Goal: Task Accomplishment & Management: Complete application form

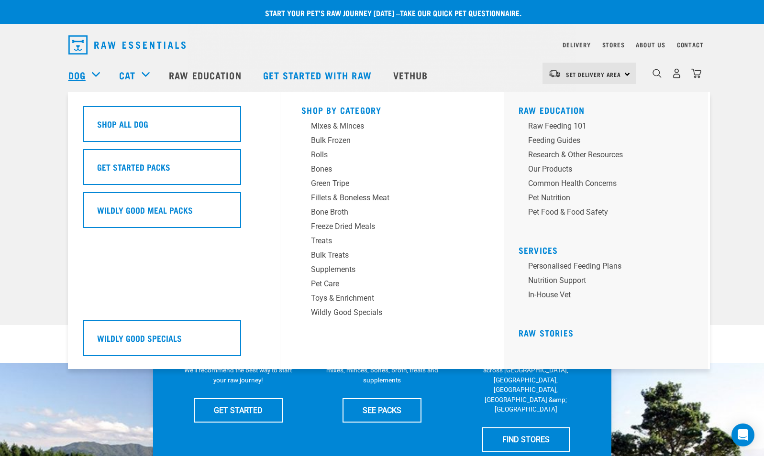
click at [85, 74] on link "Dog" at bounding box center [76, 75] width 17 height 14
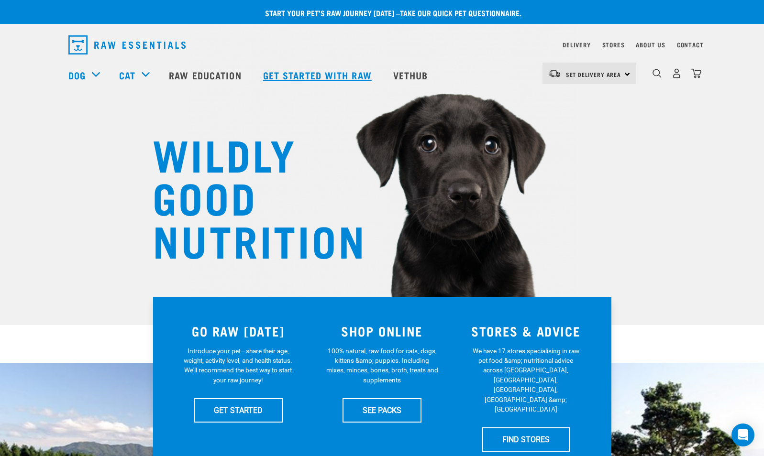
click at [339, 70] on link "Get started with Raw" at bounding box center [318, 75] width 130 height 38
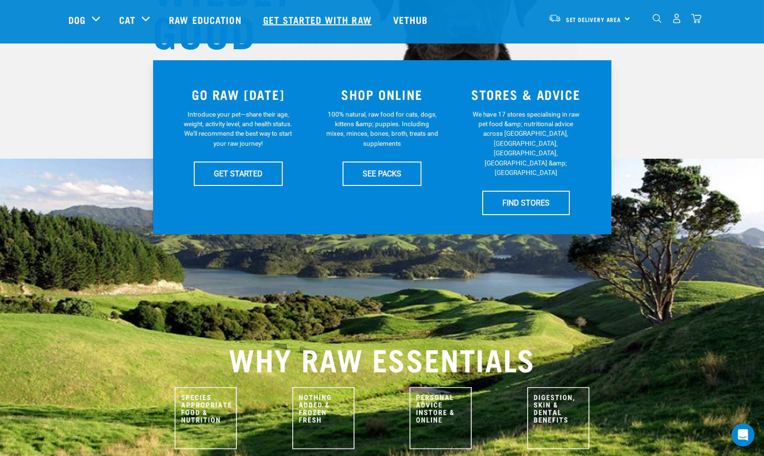
scroll to position [208, 0]
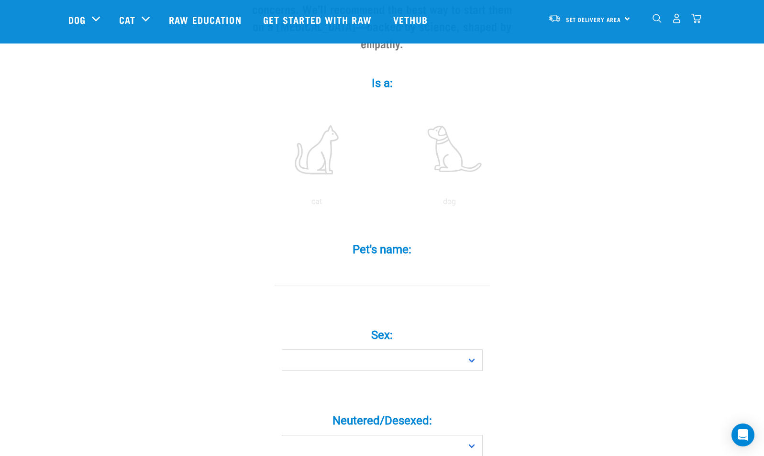
scroll to position [147, 0]
click at [455, 130] on label at bounding box center [449, 149] width 129 height 81
click at [383, 204] on input "radio" at bounding box center [383, 204] width 0 height 0
click at [388, 241] on label "Pet's name: *" at bounding box center [382, 249] width 287 height 17
click at [388, 263] on input "Pet's name: *" at bounding box center [381, 274] width 215 height 22
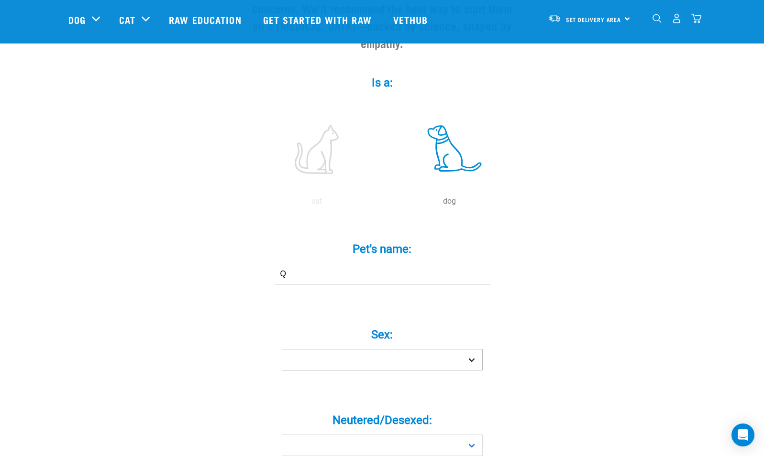
type input "Q"
click at [396, 351] on select "Boy Girl" at bounding box center [382, 360] width 201 height 22
select select "boy"
click at [282, 349] on select "Boy Girl" at bounding box center [382, 360] width 201 height 22
click at [324, 412] on label "Neutered/Desexed: *" at bounding box center [382, 420] width 287 height 17
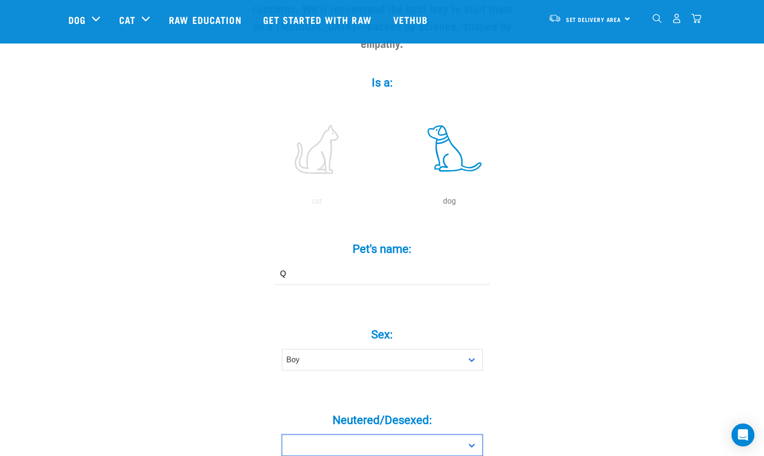
click at [324, 435] on select "Yes No" at bounding box center [382, 446] width 201 height 22
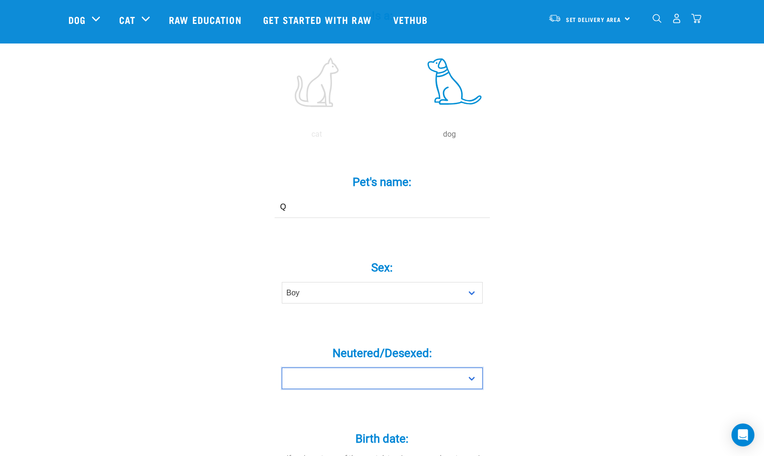
scroll to position [348, 0]
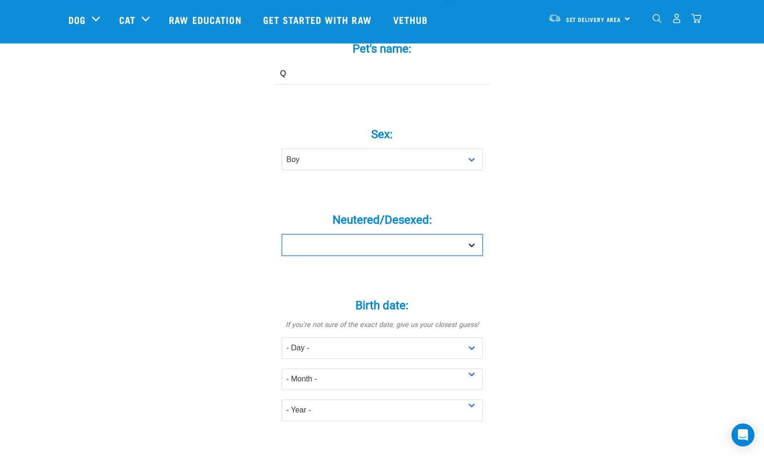
click at [475, 234] on select "Yes No" at bounding box center [382, 245] width 201 height 22
select select "no"
click at [282, 234] on select "Yes No" at bounding box center [382, 245] width 201 height 22
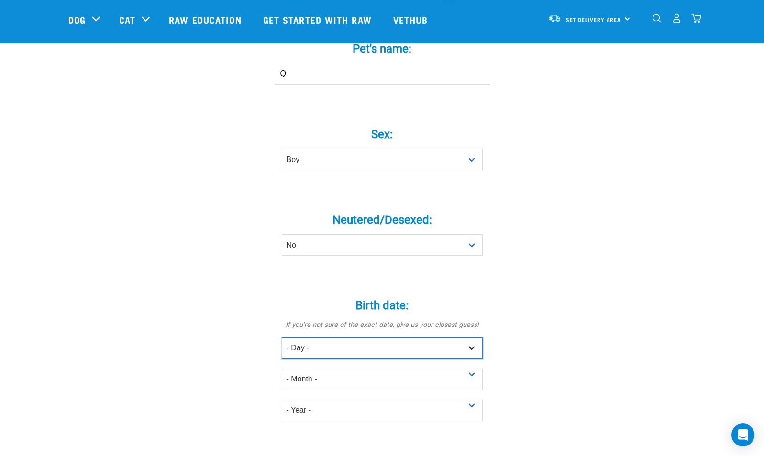
click at [335, 338] on select "- Day - 1 2 3 4 5 6 7 8 9 10 11 12 13 14 15 16 17 18 19 20 21 22 23 24 25 26 27" at bounding box center [382, 349] width 201 height 22
click at [562, 228] on div "Tell us about your pet Tell us their age, weight, energy levels, and any health…" at bounding box center [381, 299] width 627 height 1141
click at [313, 338] on select "- Day - 1 2 3 4 5 6 7 8 9 10 11 12 13 14 15 16 17 18 19 20 21 22 23 24 25 26 27" at bounding box center [382, 349] width 201 height 22
select select "26"
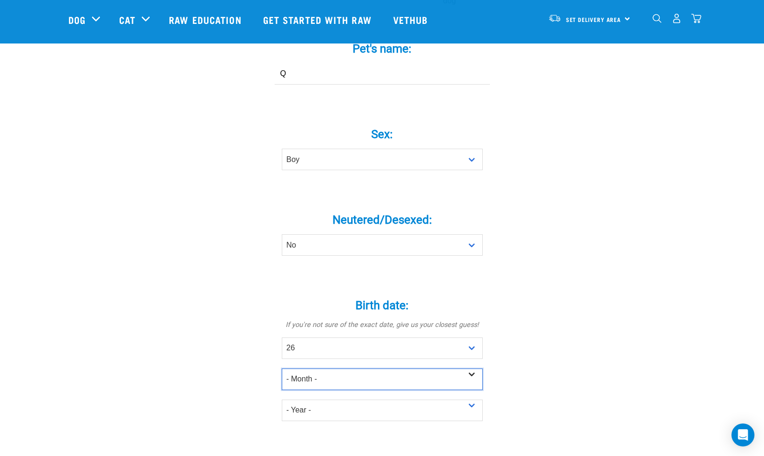
click at [324, 369] on select "- Month - January February March April May June July August September October N…" at bounding box center [382, 380] width 201 height 22
select select "November"
click at [282, 369] on select "- Month - January February March April May June July August September October N…" at bounding box center [382, 380] width 201 height 22
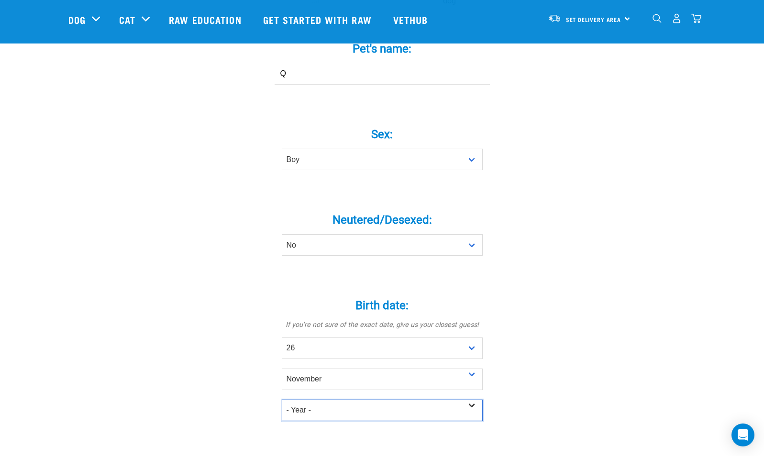
click at [306, 400] on select "- Year - 2025 2024 2023 2022 2021 2020 2019 2018 2017 2016 2015 2014 2013 2012" at bounding box center [382, 411] width 201 height 22
select select "2024"
click at [282, 400] on select "- Year - 2025 2024 2023 2022 2021 2020 2019 2018 2017 2016 2015 2014 2013 2012" at bounding box center [382, 411] width 201 height 22
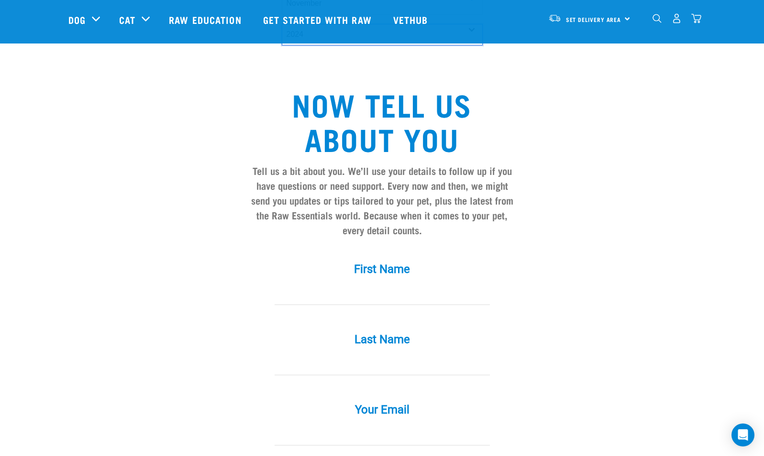
scroll to position [731, 0]
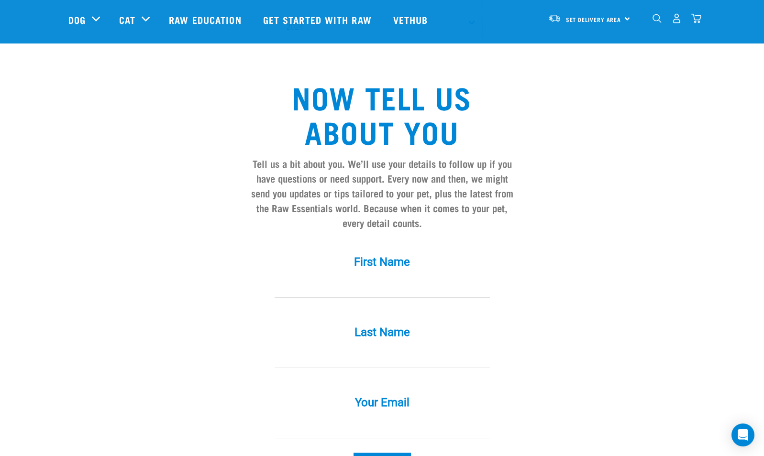
click at [400, 253] on label "First Name *" at bounding box center [382, 261] width 287 height 17
click at [400, 276] on input "First Name *" at bounding box center [381, 287] width 215 height 22
type input "Francesca"
type input "Thompson"
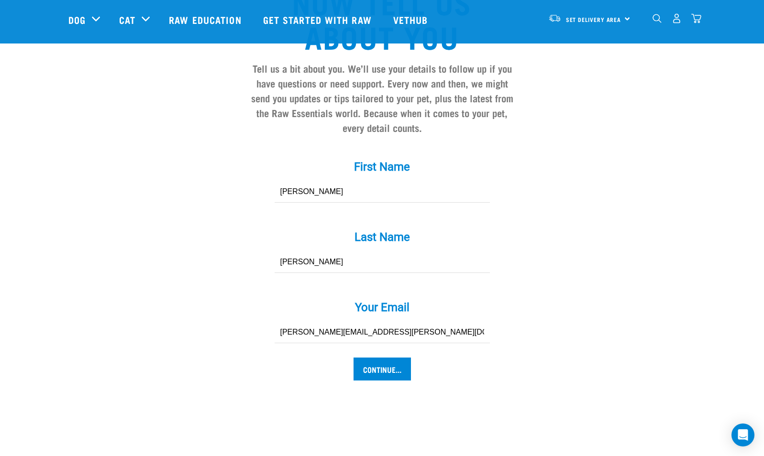
scroll to position [831, 0]
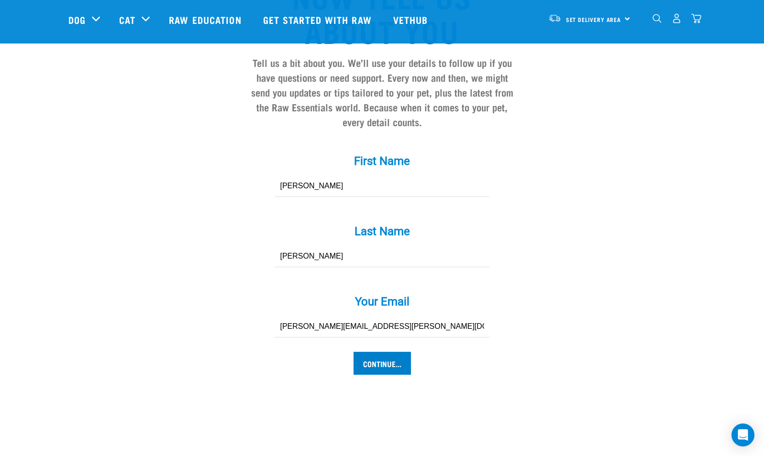
type input "[PERSON_NAME][EMAIL_ADDRESS][PERSON_NAME][DOMAIN_NAME]"
click at [398, 352] on input "Continue..." at bounding box center [381, 363] width 57 height 23
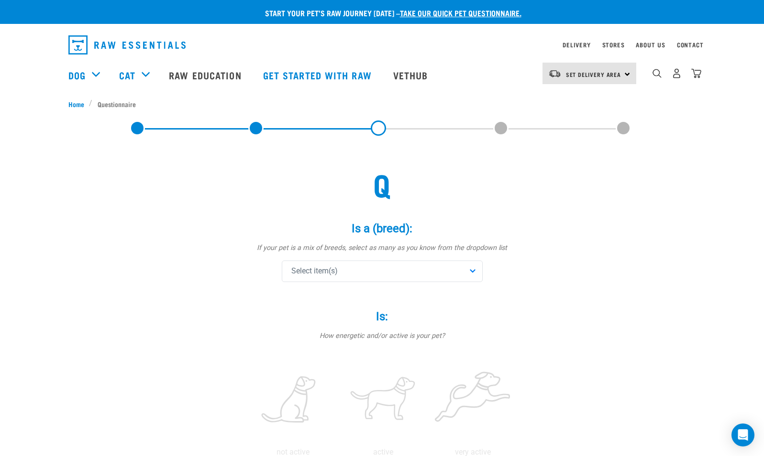
click at [467, 262] on div "Select item(s)" at bounding box center [382, 272] width 201 height 22
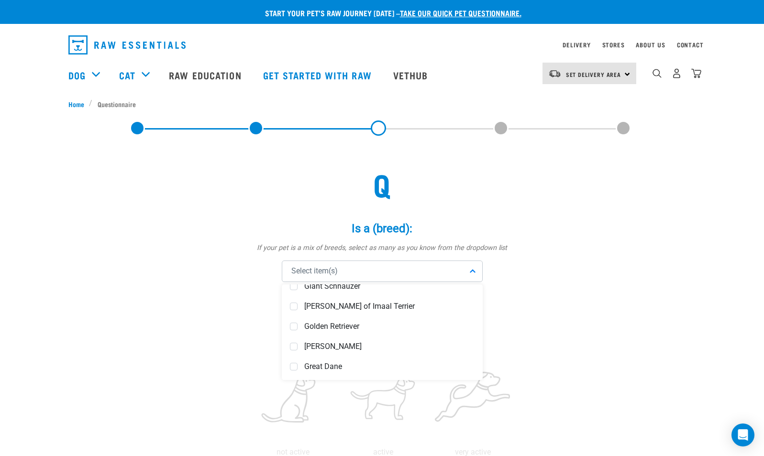
scroll to position [1825, 0]
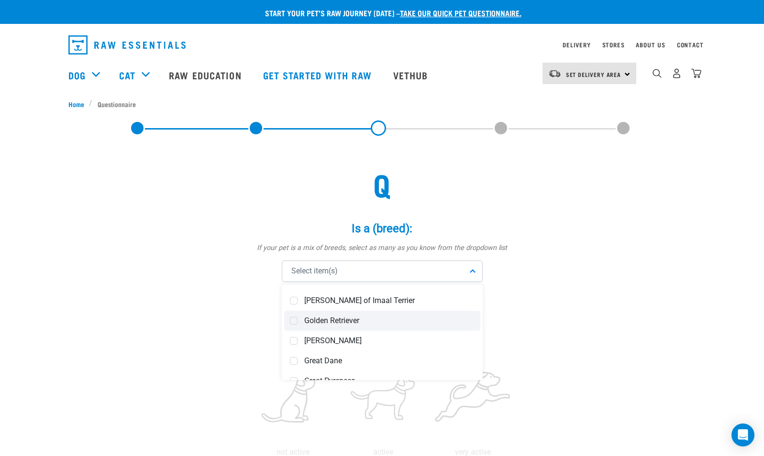
click at [305, 321] on span "Golden Retriever" at bounding box center [389, 321] width 170 height 10
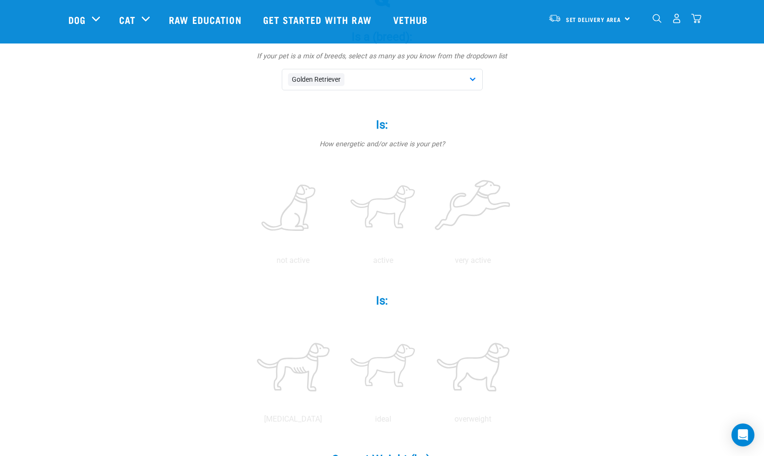
scroll to position [123, 0]
click at [471, 212] on label at bounding box center [473, 206] width 86 height 81
click at [428, 262] on input "radio" at bounding box center [428, 262] width 0 height 0
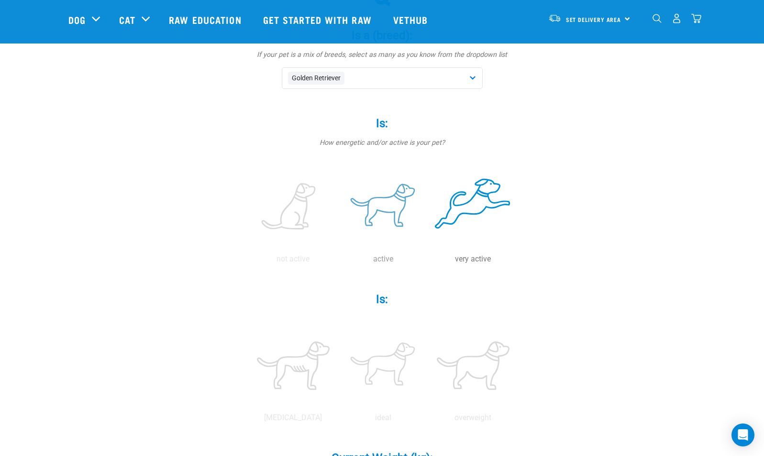
click at [403, 206] on label at bounding box center [383, 206] width 86 height 81
click at [338, 262] on input "radio" at bounding box center [338, 262] width 0 height 0
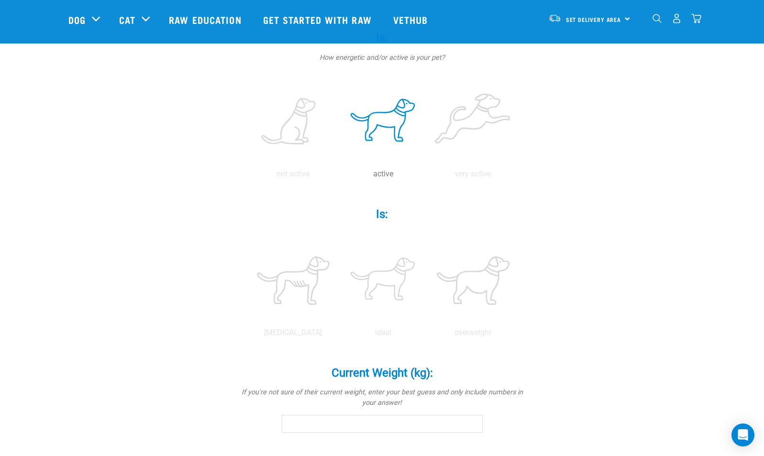
scroll to position [211, 0]
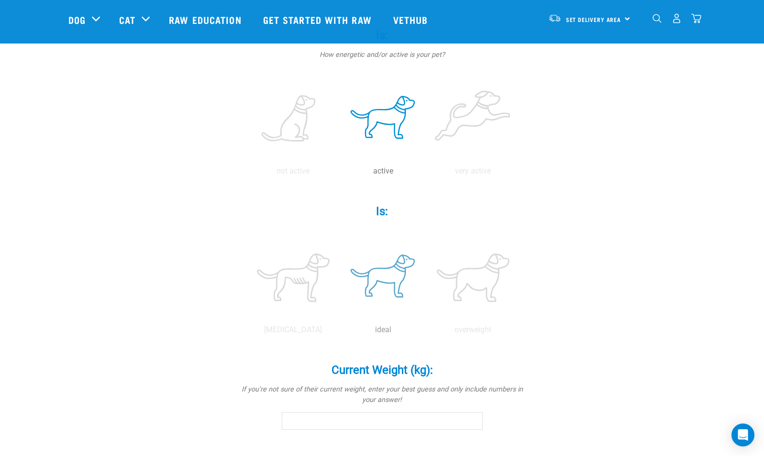
click at [403, 271] on label at bounding box center [383, 277] width 86 height 81
click at [338, 332] on input "radio" at bounding box center [338, 332] width 0 height 0
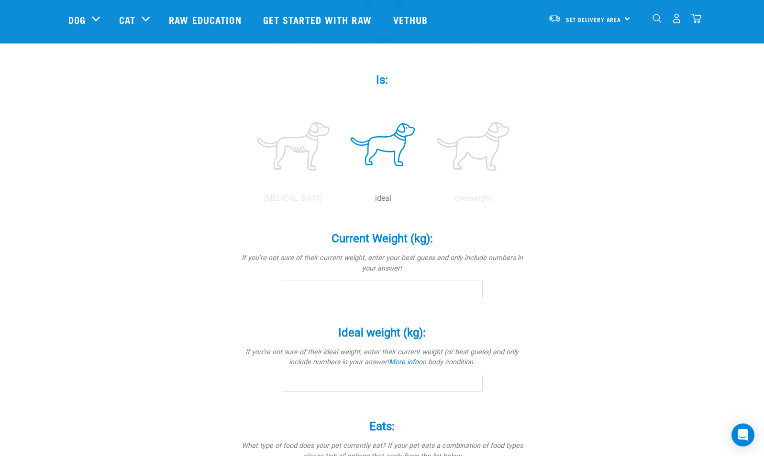
scroll to position [349, 0]
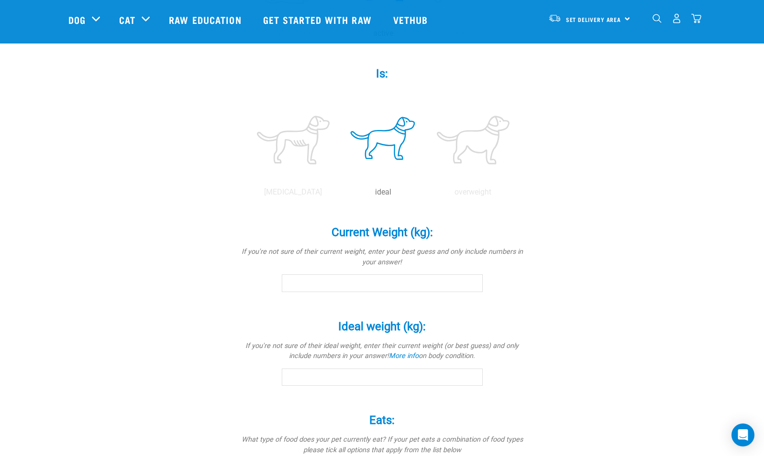
click at [328, 281] on input "Current Weight (kg): *" at bounding box center [382, 282] width 201 height 17
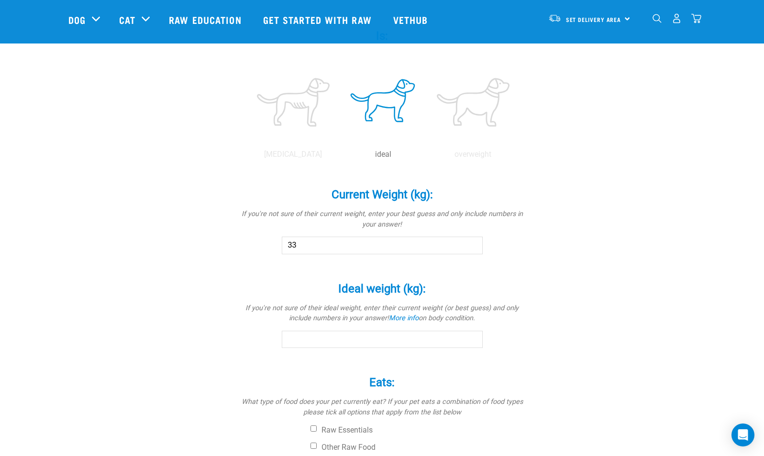
scroll to position [387, 0]
type input "33"
click at [306, 337] on input "Ideal weight (kg): *" at bounding box center [382, 338] width 201 height 17
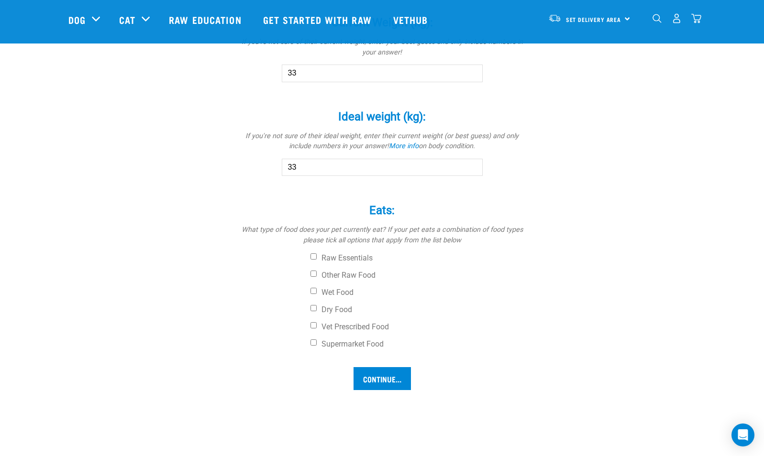
scroll to position [561, 0]
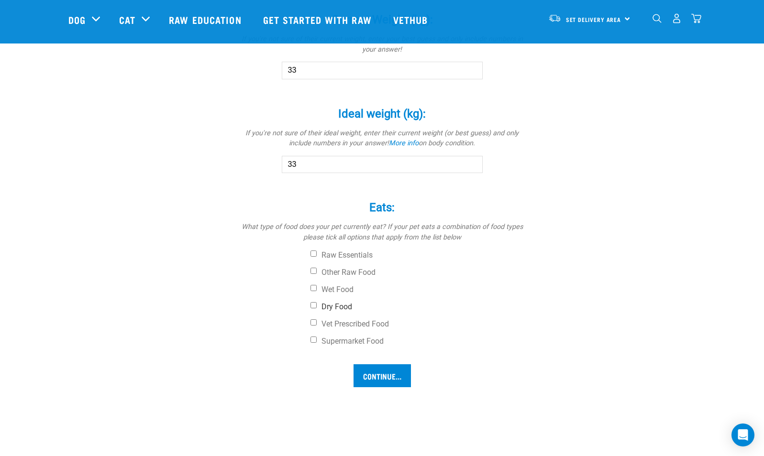
type input "33"
click at [315, 306] on input "Dry Food" at bounding box center [313, 305] width 6 height 6
checkbox input "true"
click at [314, 322] on input "Vet Prescribed Food" at bounding box center [313, 322] width 6 height 6
checkbox input "true"
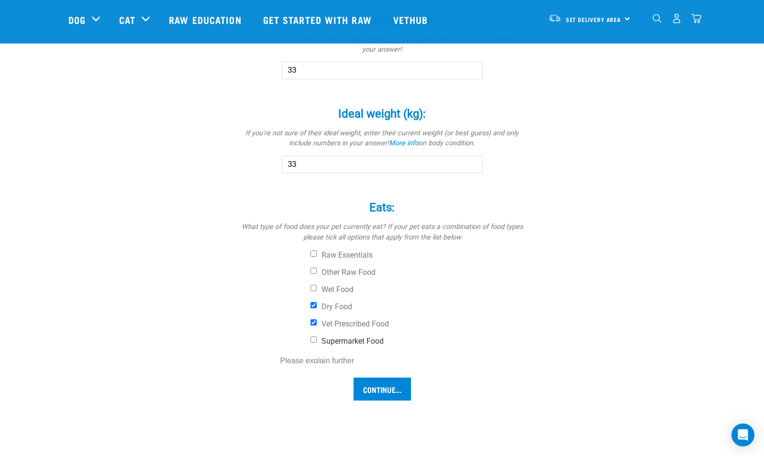
click at [313, 340] on input "Supermarket Food" at bounding box center [313, 340] width 6 height 6
click at [313, 339] on input "Supermarket Food" at bounding box center [313, 340] width 6 height 6
checkbox input "false"
click at [315, 320] on input "Vet Prescribed Food" at bounding box center [313, 322] width 6 height 6
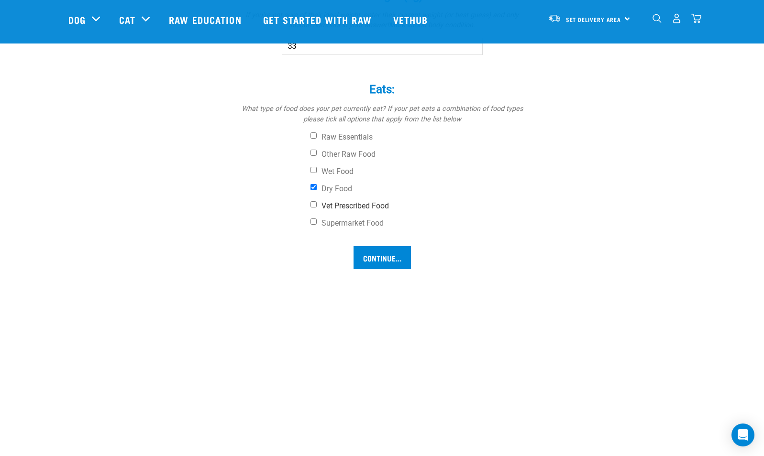
scroll to position [681, 0]
click at [316, 203] on input "Vet Prescribed Food" at bounding box center [313, 203] width 6 height 6
click at [314, 202] on input "Vet Prescribed Food" at bounding box center [313, 203] width 6 height 6
checkbox input "false"
click at [312, 220] on input "Supermarket Food" at bounding box center [313, 220] width 6 height 6
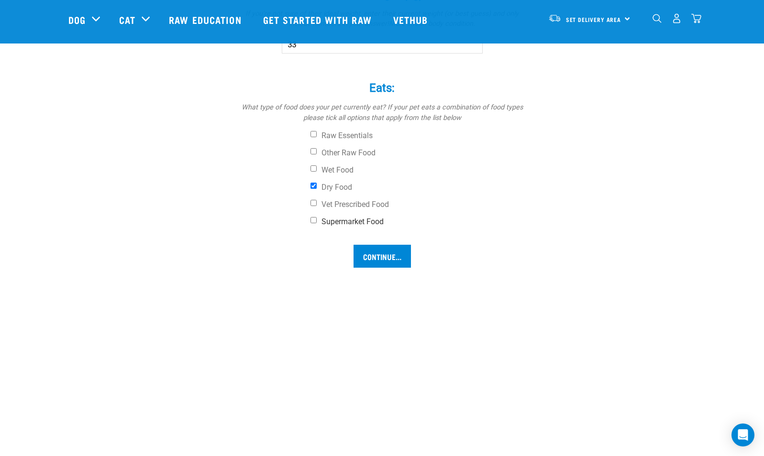
checkbox input "true"
click at [389, 257] on input "Continue..." at bounding box center [381, 256] width 57 height 23
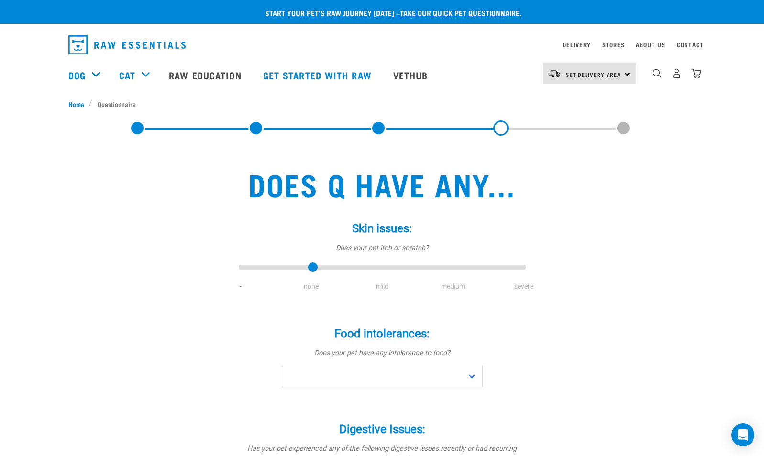
type input "1"
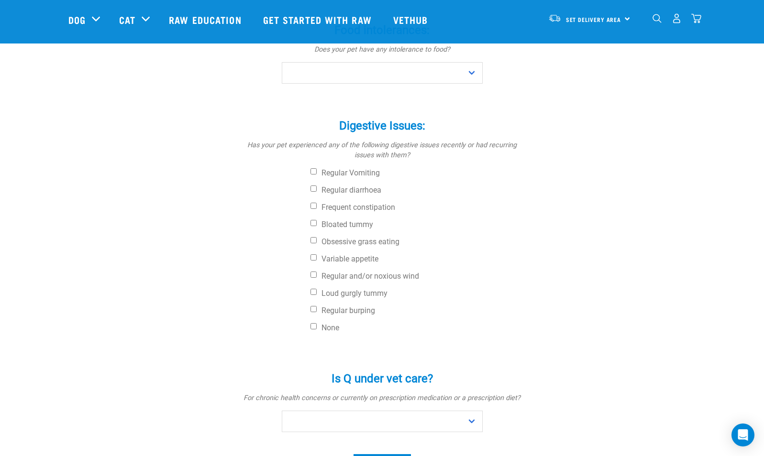
scroll to position [243, 0]
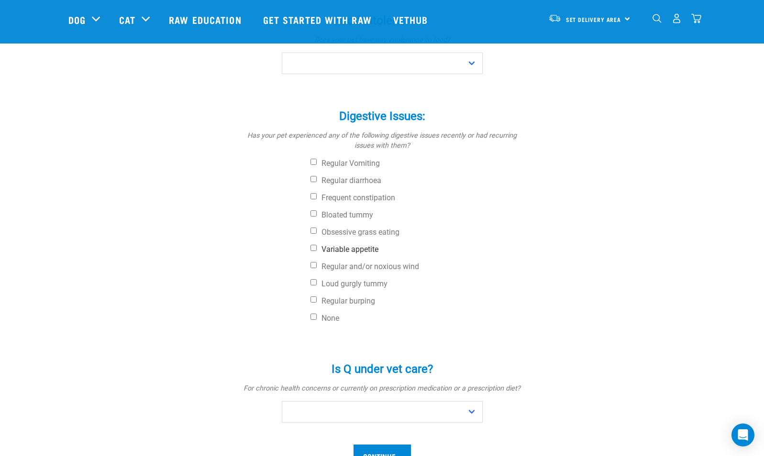
click at [314, 246] on input "Variable appetite" at bounding box center [313, 248] width 6 height 6
checkbox input "true"
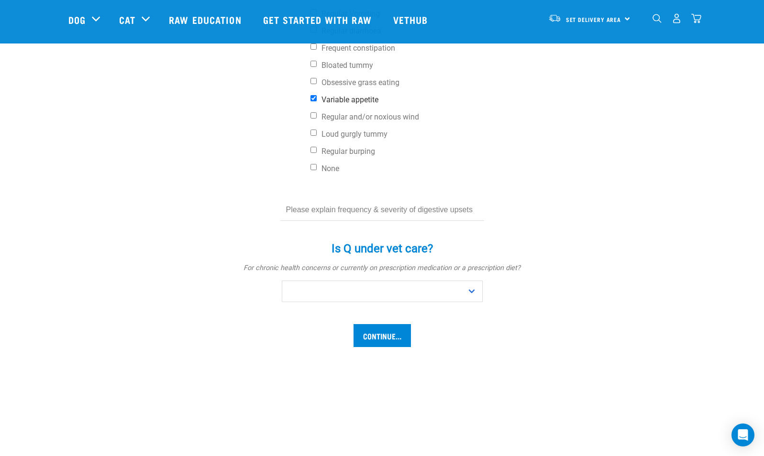
scroll to position [394, 0]
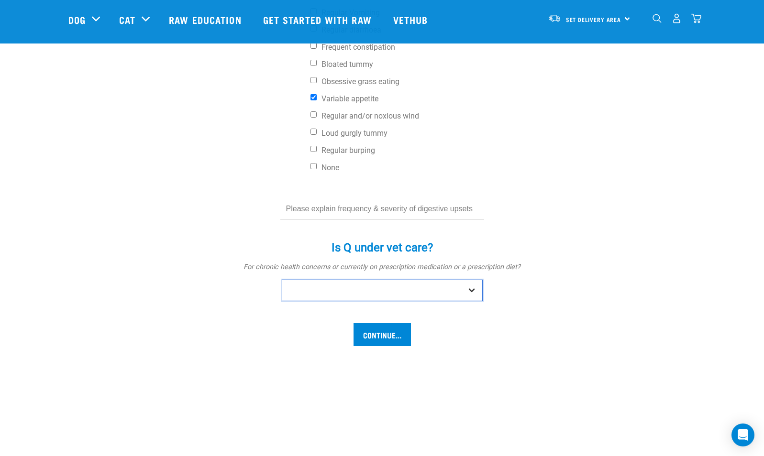
click at [473, 292] on select "No Yes" at bounding box center [382, 291] width 201 height 22
select select "no"
click at [282, 280] on select "No Yes" at bounding box center [382, 291] width 201 height 22
click at [386, 334] on input "Continue..." at bounding box center [381, 334] width 57 height 23
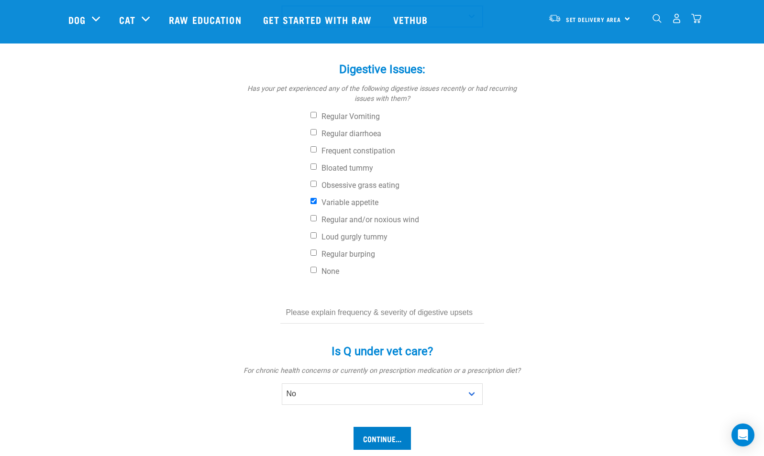
scroll to position [285, 0]
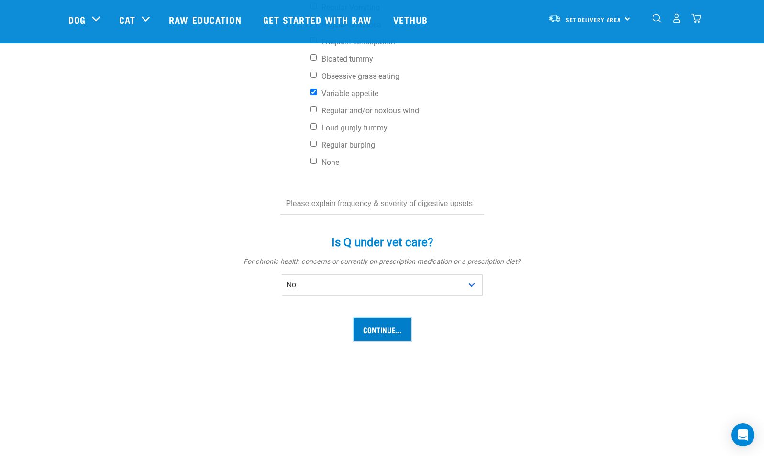
click at [383, 325] on input "Continue..." at bounding box center [381, 329] width 57 height 23
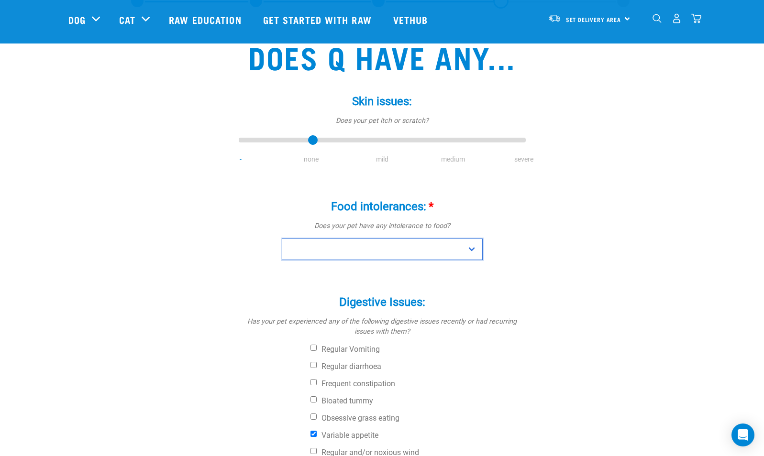
scroll to position [57, 0]
click at [470, 248] on select "No Yes" at bounding box center [382, 250] width 201 height 22
select select "no"
click at [282, 239] on select "No Yes" at bounding box center [382, 250] width 201 height 22
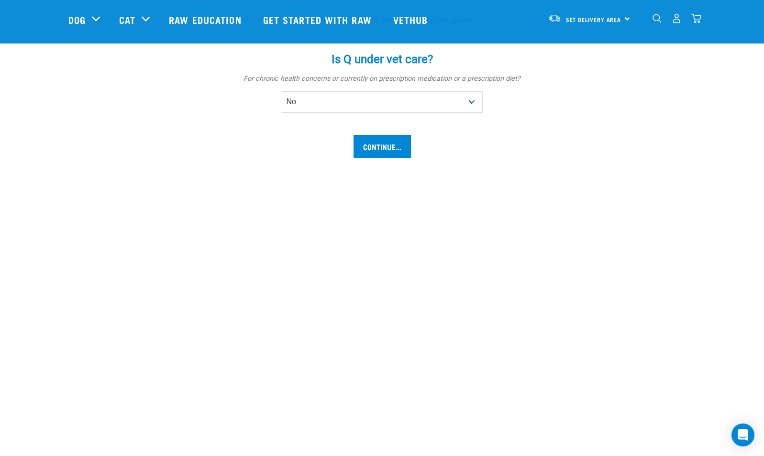
scroll to position [582, 0]
click at [374, 143] on input "Continue..." at bounding box center [381, 145] width 57 height 23
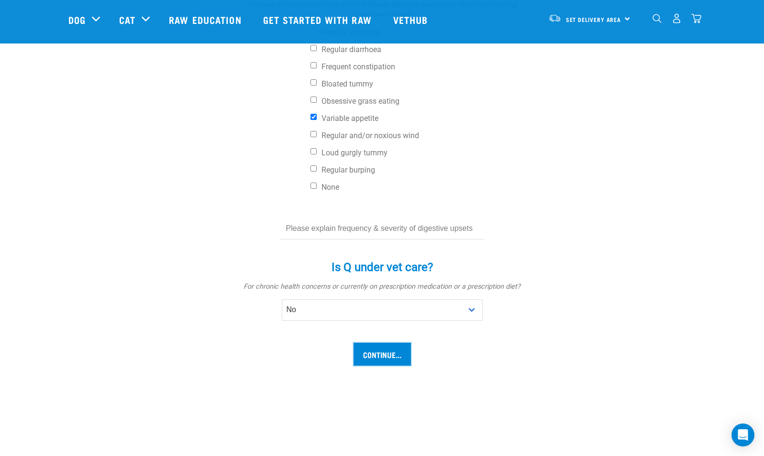
scroll to position [369, 0]
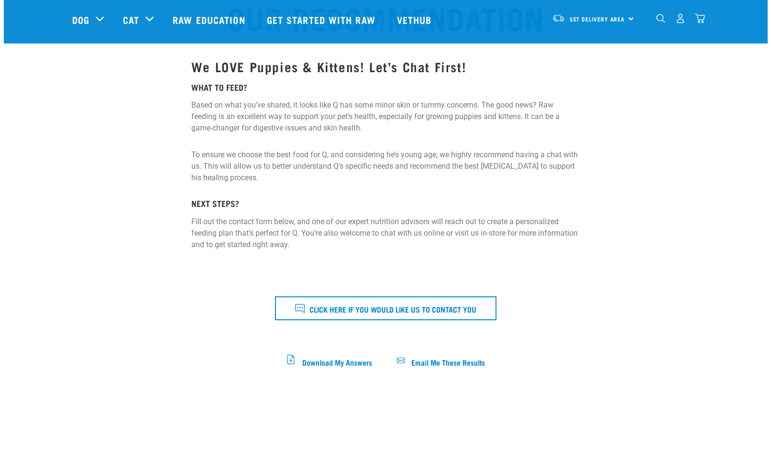
scroll to position [98, 0]
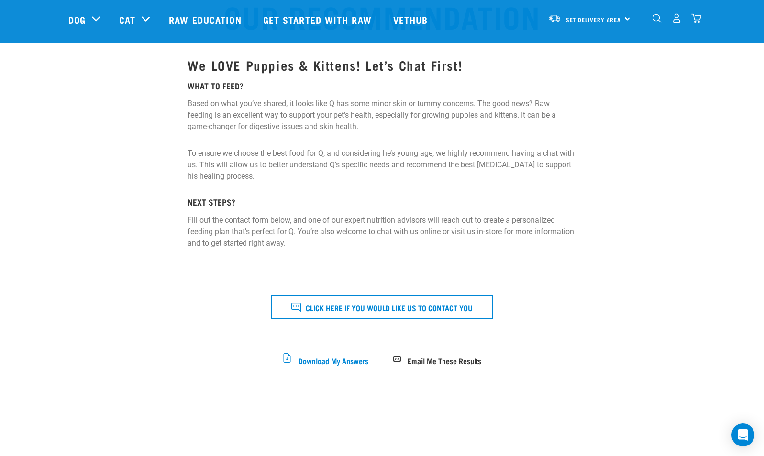
click at [463, 363] on span "Email Me These Results" at bounding box center [444, 360] width 74 height 5
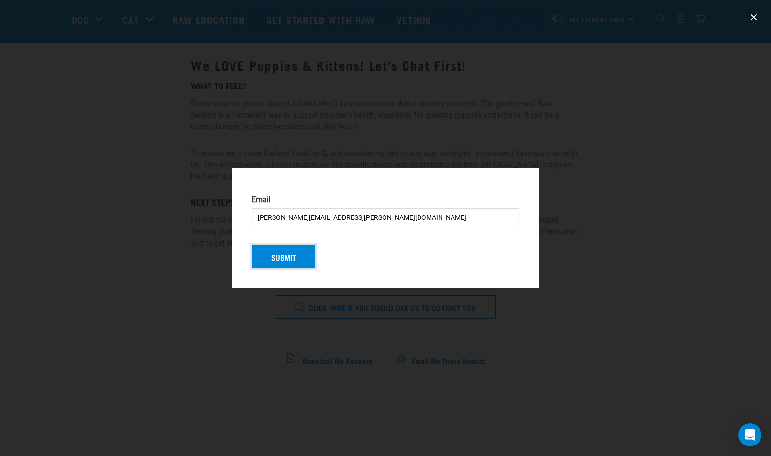
click at [302, 254] on button "Submit" at bounding box center [284, 256] width 64 height 25
click at [287, 254] on div "Submit" at bounding box center [385, 253] width 275 height 33
